Goal: Information Seeking & Learning: Learn about a topic

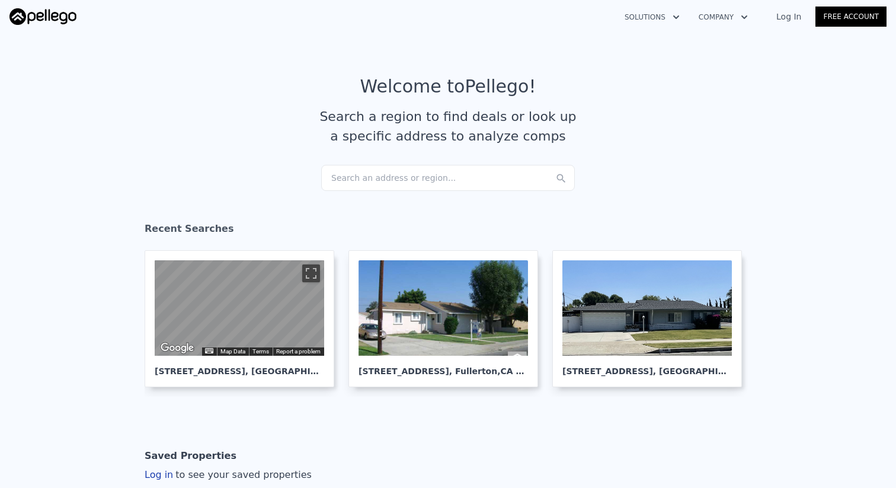
click at [404, 173] on div "Search an address or region..." at bounding box center [448, 178] width 254 height 26
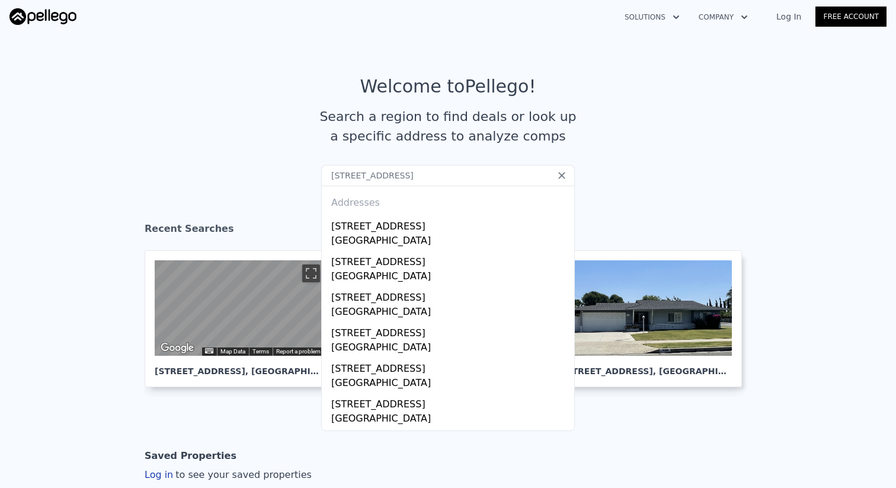
click at [508, 175] on input "[STREET_ADDRESS]" at bounding box center [448, 175] width 254 height 21
type input "[STREET_ADDRESS]"
click at [444, 158] on article "Welcome to Pellego ! Search a region to find deals or look up a specific addres…" at bounding box center [448, 120] width 758 height 89
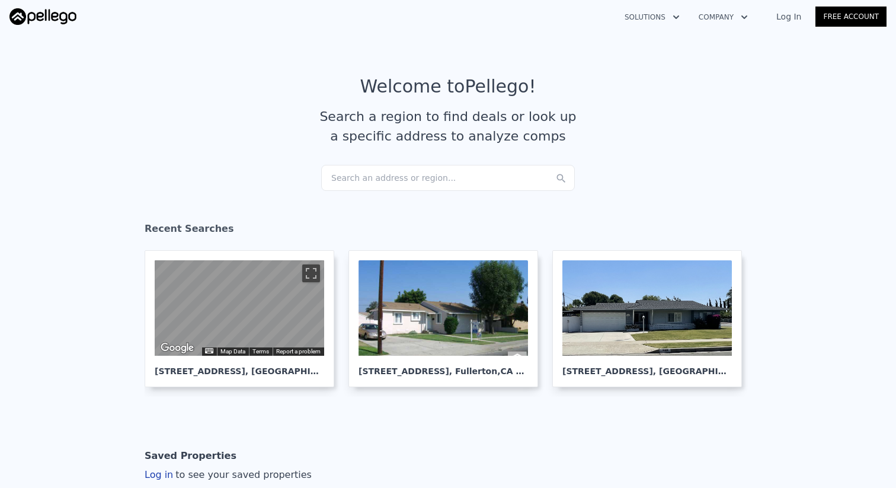
click at [451, 188] on div "Search an address or region..." at bounding box center [448, 178] width 254 height 26
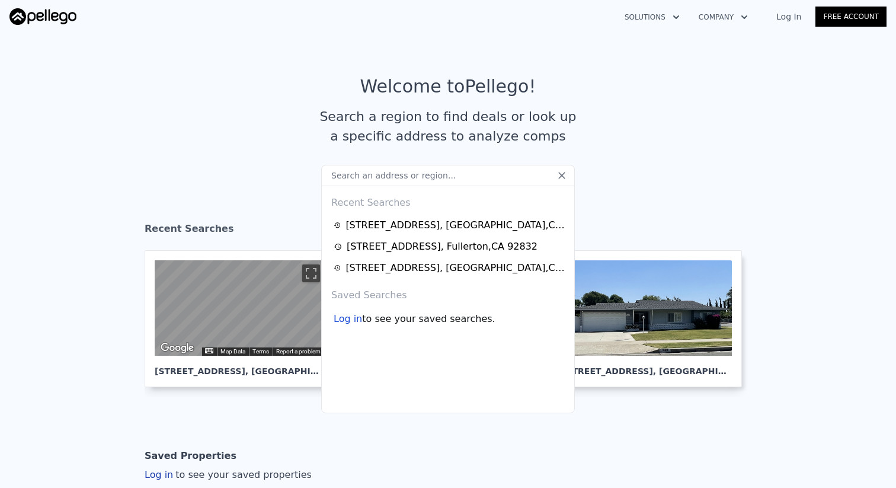
click at [451, 181] on input "text" at bounding box center [448, 175] width 254 height 21
type input "154 W Niobe Ave anaheim, CA 92804"
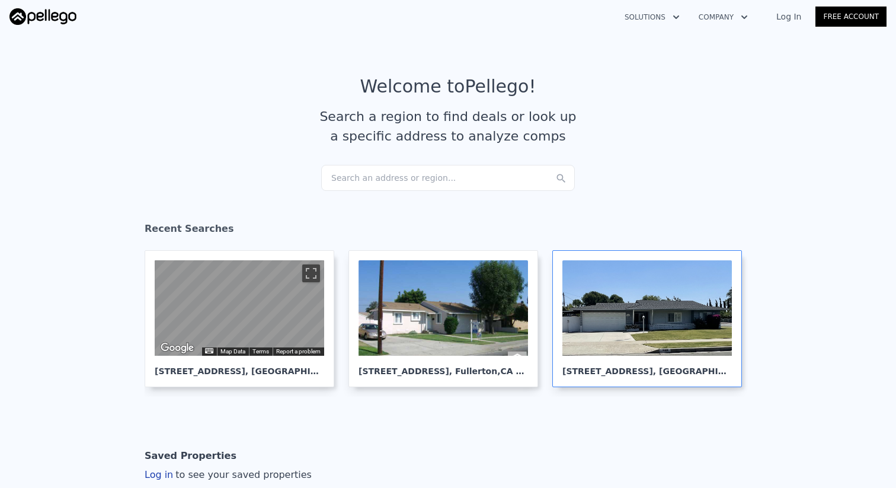
click at [644, 322] on div at bounding box center [646, 307] width 169 height 95
click at [361, 173] on div "Search an address or region..." at bounding box center [448, 178] width 254 height 26
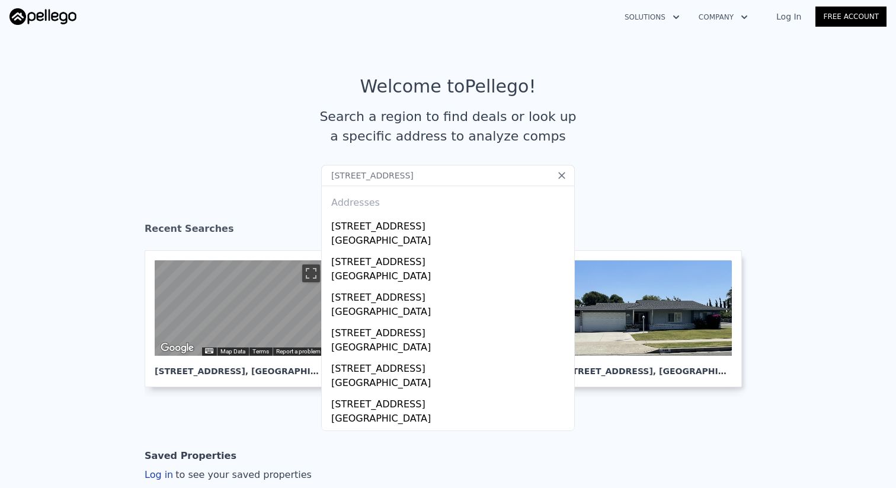
click at [334, 177] on input "154 W Niobe Ave anaheim, CA 92804" at bounding box center [448, 175] width 254 height 21
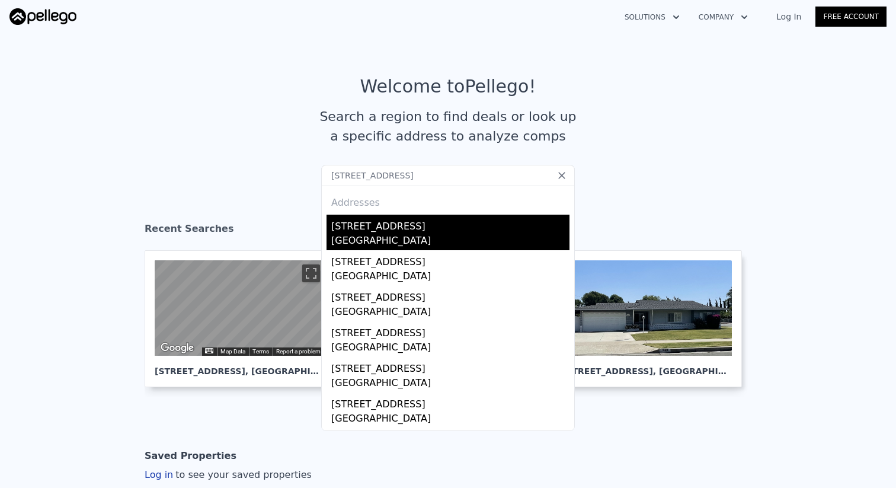
type input "2154 W Niobe Ave anaheim, CA 92804"
click at [357, 223] on div "2154 W Niobe Ave" at bounding box center [450, 223] width 238 height 19
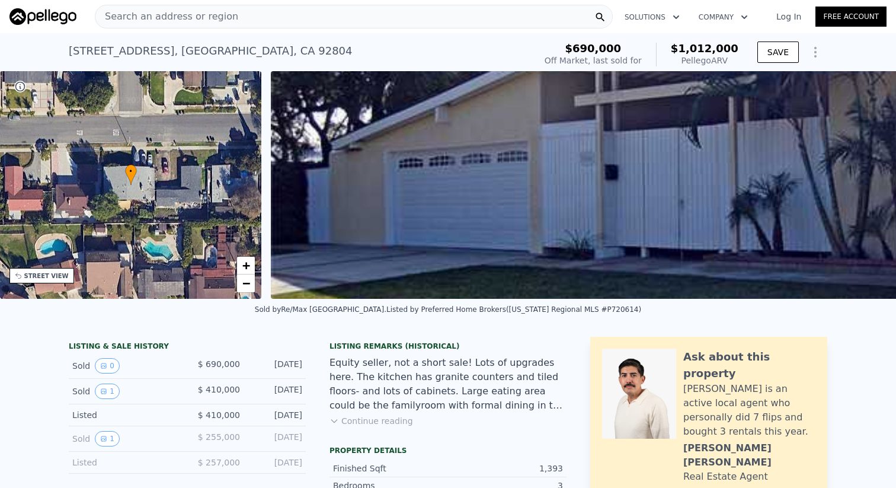
scroll to position [0, 276]
click at [111, 365] on button "0" at bounding box center [107, 365] width 25 height 15
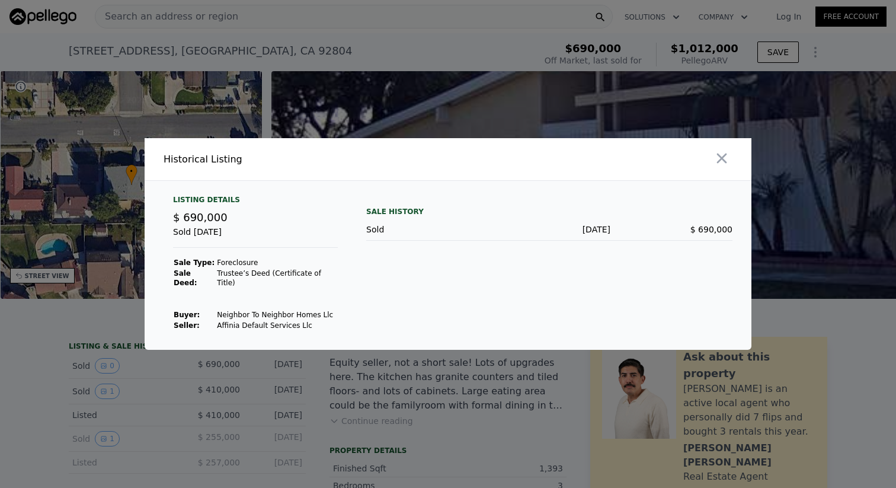
click at [216, 309] on td "Neighbor To Neighbor Homes Llc" at bounding box center [276, 314] width 121 height 11
click at [0, 0] on div "​ Historical Listing Listing Details $ 690,000 Sold Feb 20, 2025 Sale Type: For…" at bounding box center [448, 244] width 896 height 488
click at [433, 395] on div at bounding box center [448, 244] width 896 height 488
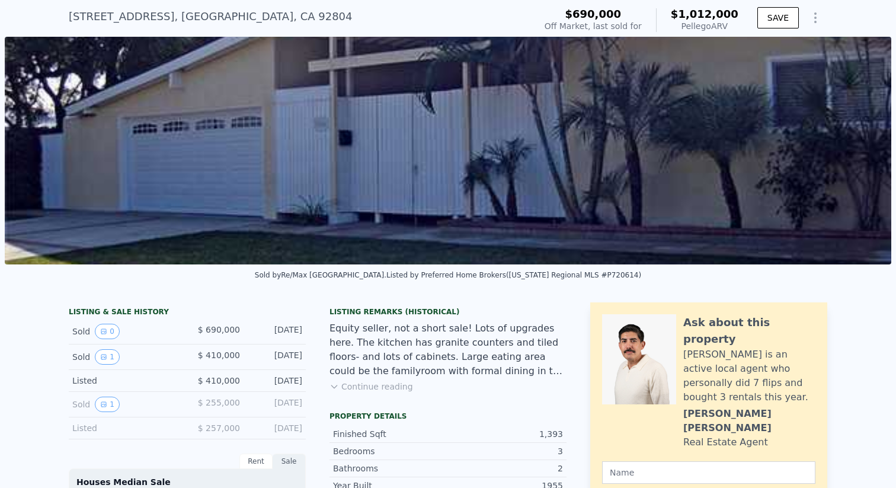
scroll to position [33, 0]
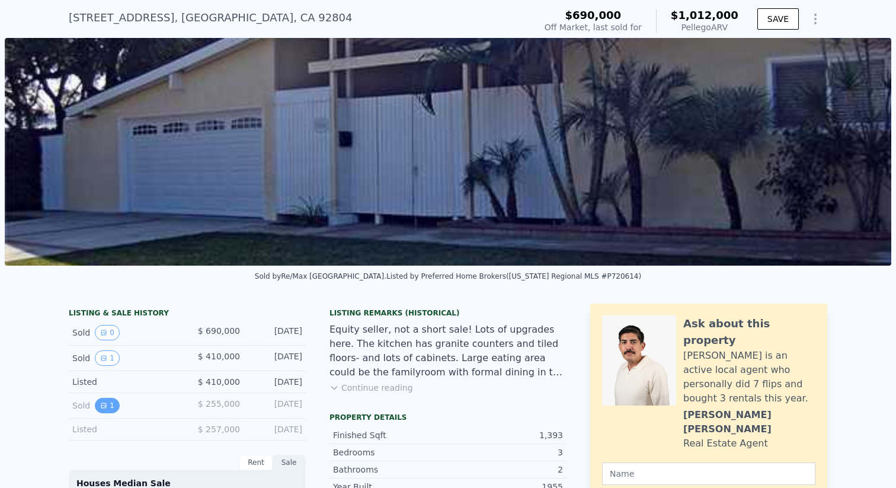
click at [100, 405] on icon "View historical data" at bounding box center [103, 405] width 7 height 7
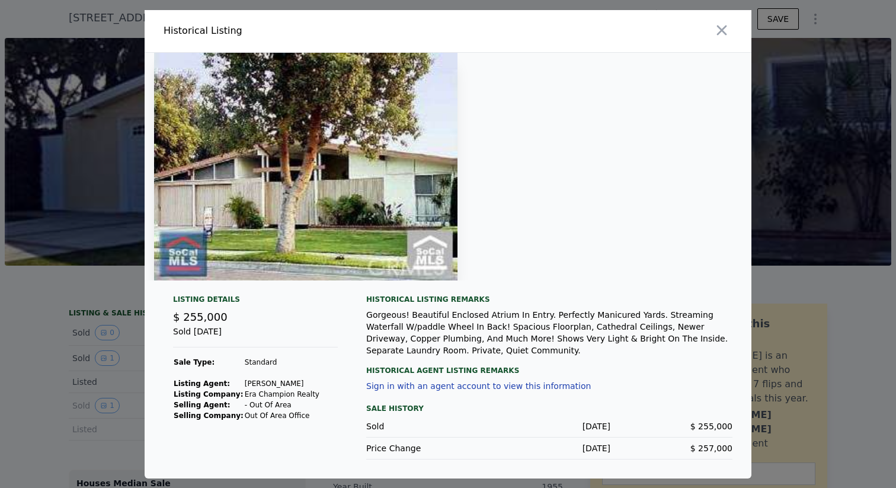
click at [61, 393] on div at bounding box center [448, 244] width 896 height 488
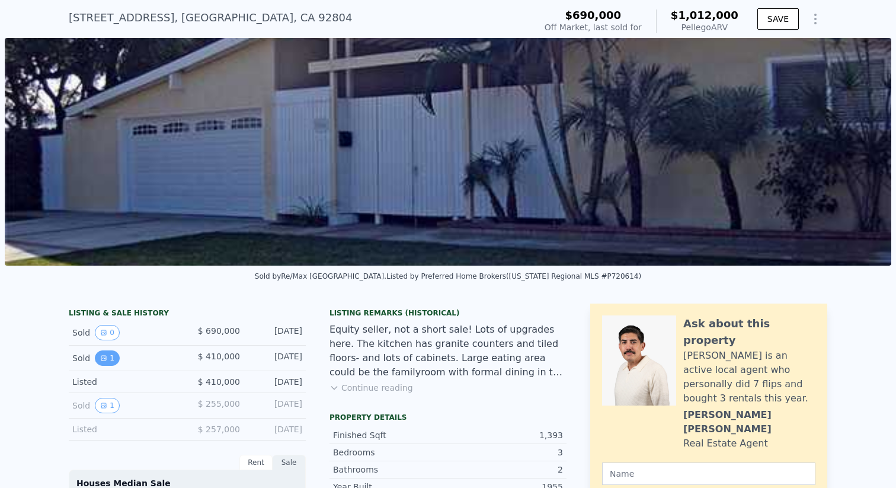
click at [101, 364] on button "1" at bounding box center [107, 357] width 25 height 15
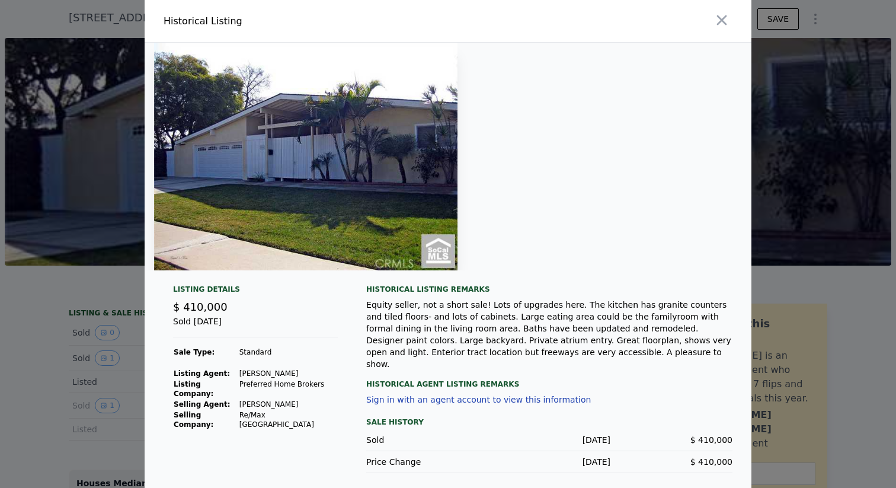
click at [106, 346] on div at bounding box center [448, 244] width 896 height 488
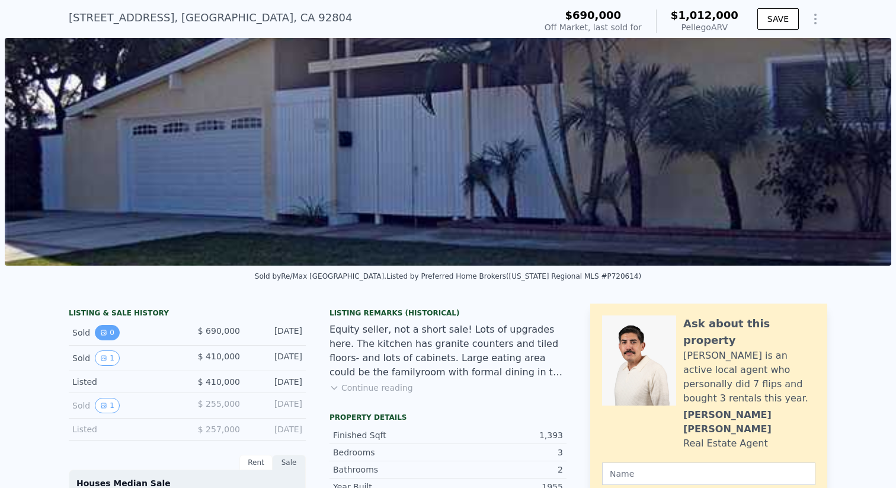
click at [108, 332] on button "0" at bounding box center [107, 332] width 25 height 15
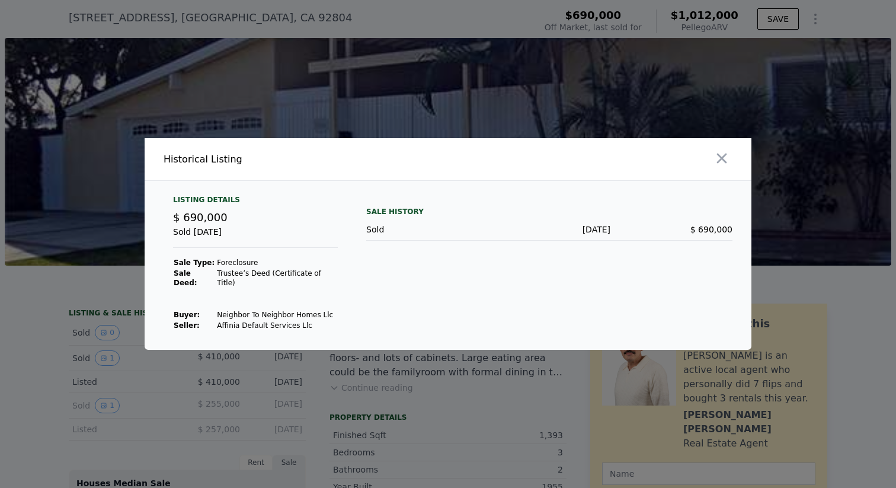
click at [107, 364] on div at bounding box center [448, 244] width 896 height 488
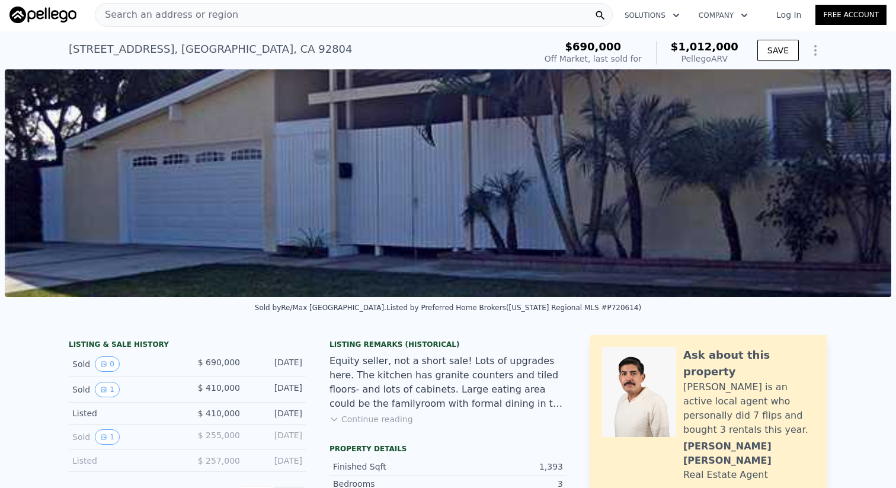
scroll to position [0, 0]
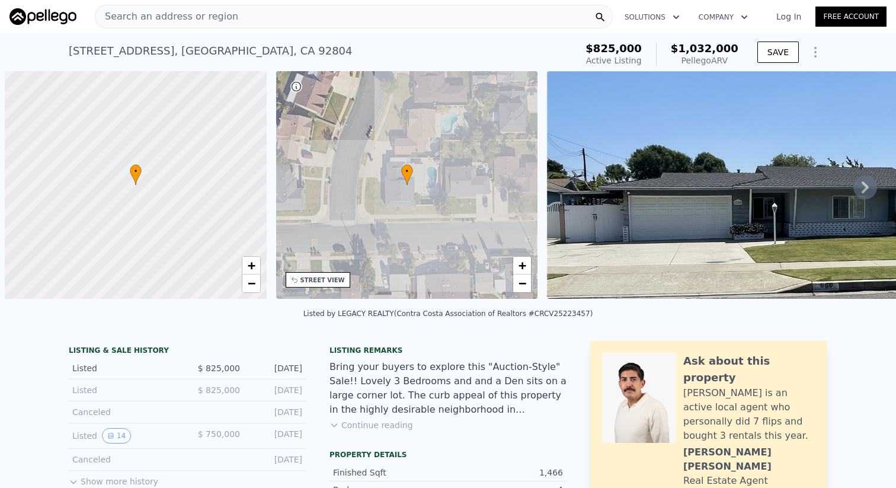
scroll to position [0, 5]
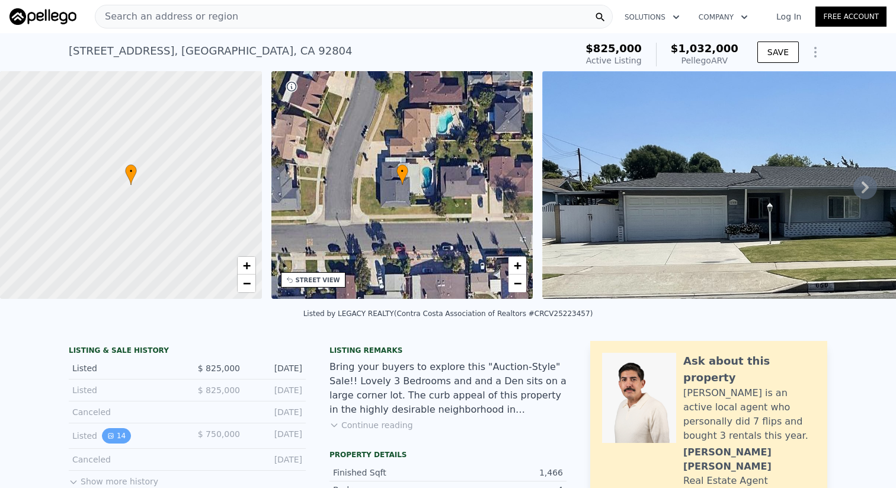
click at [119, 438] on button "14" at bounding box center [116, 435] width 29 height 15
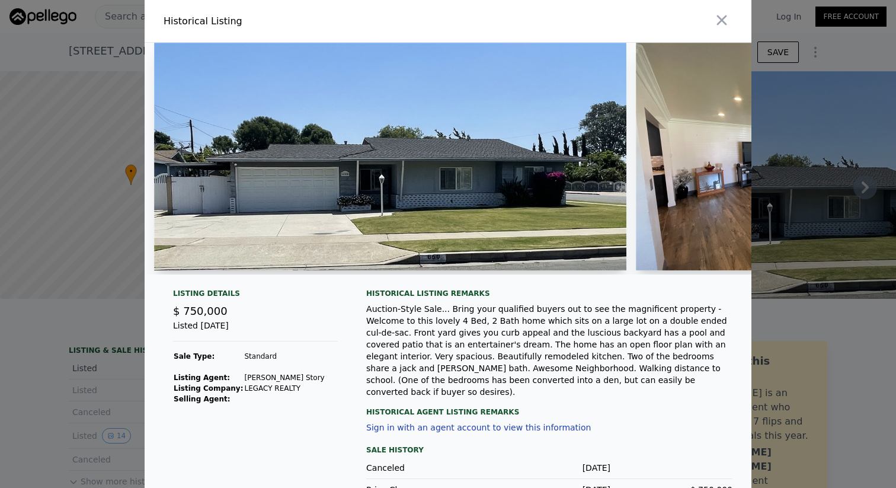
scroll to position [19, 0]
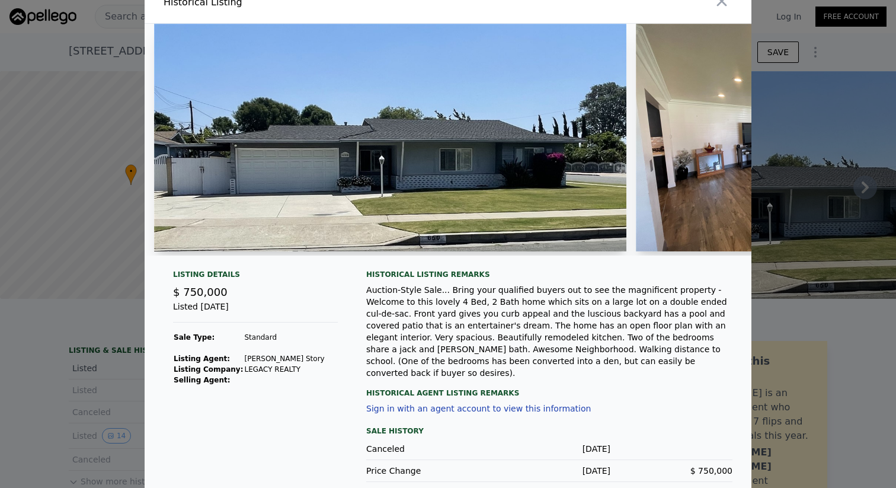
click at [109, 402] on div at bounding box center [448, 244] width 896 height 488
